Goal: Submit feedback/report problem

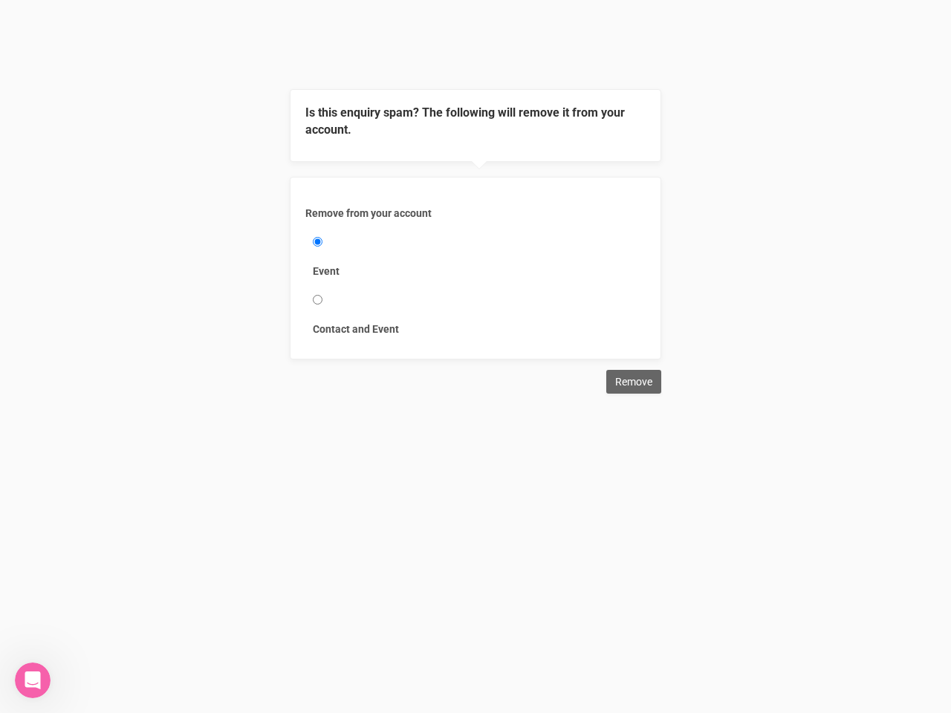
click at [476, 197] on div "Remove from your account Event Contact and Event" at bounding box center [476, 268] width 372 height 183
click at [476, 180] on div "Remove from your account Event Contact and Event" at bounding box center [476, 268] width 372 height 183
click at [476, 268] on label "Event" at bounding box center [475, 271] width 325 height 15
click at [322, 247] on input "Event" at bounding box center [318, 242] width 10 height 10
click at [634, 382] on input "Remove" at bounding box center [633, 382] width 55 height 24
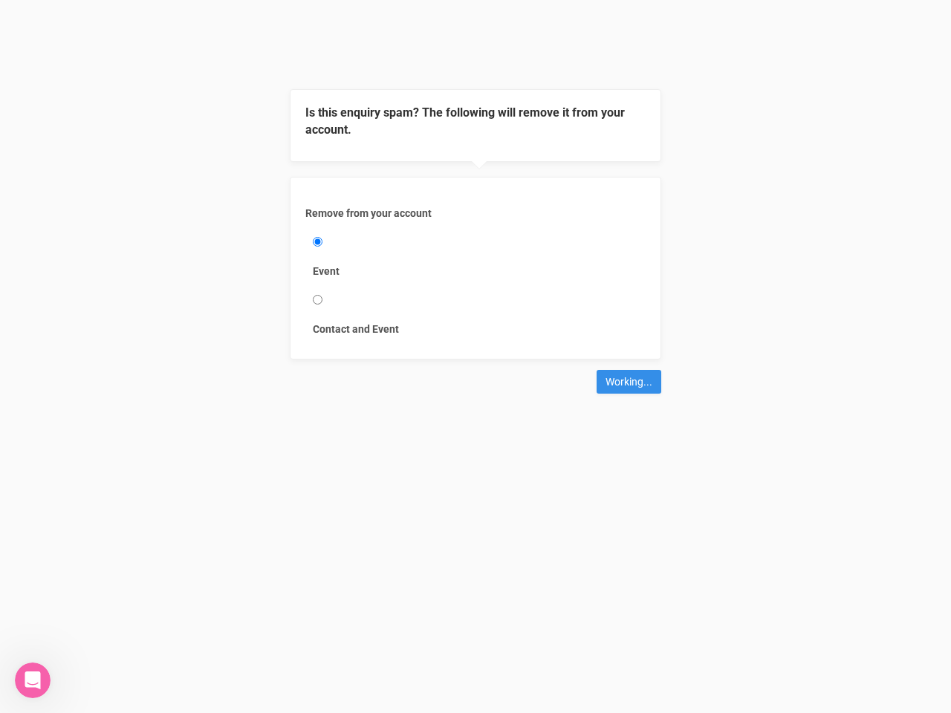
type input "Remove"
click at [33, 681] on icon "Open Intercom Messenger" at bounding box center [33, 681] width 25 height 25
